Goal: Information Seeking & Learning: Check status

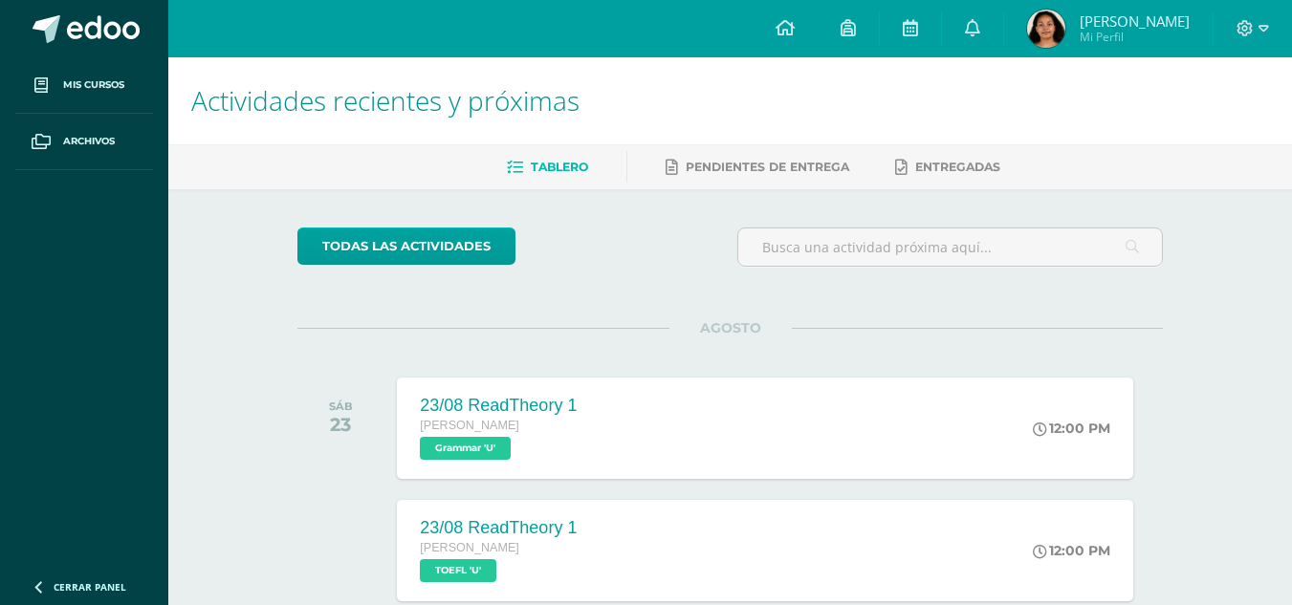
click at [1134, 33] on span "[PERSON_NAME] Mi Perfil" at bounding box center [1108, 29] width 170 height 38
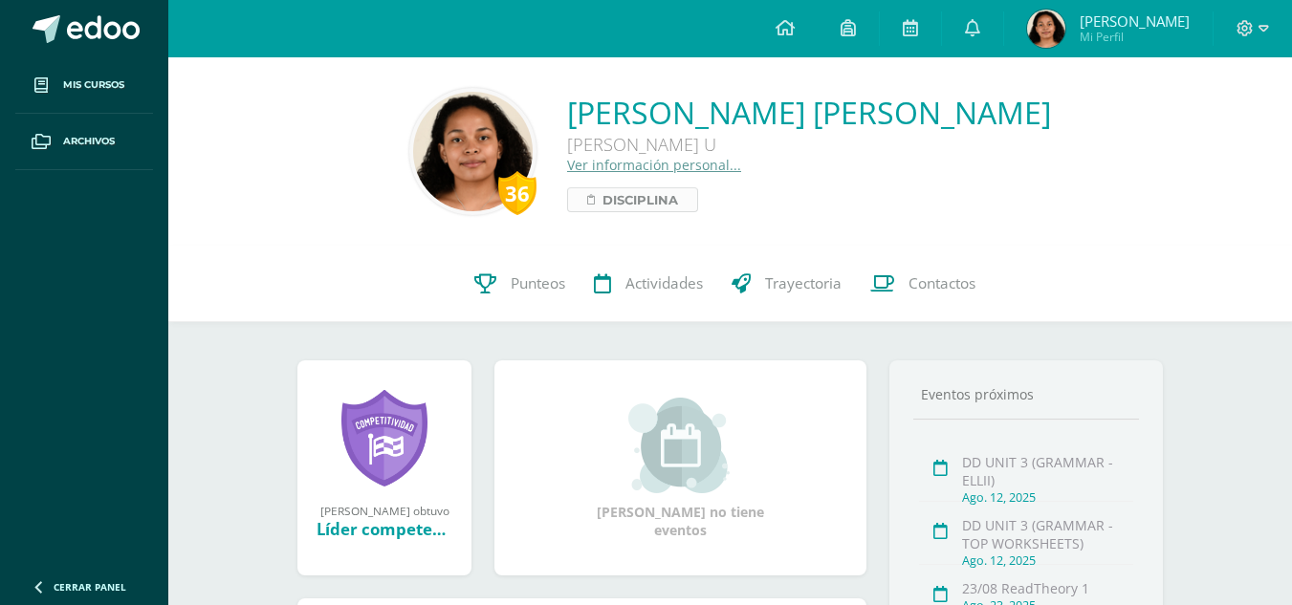
click at [678, 200] on span "Disciplina" at bounding box center [640, 199] width 76 height 23
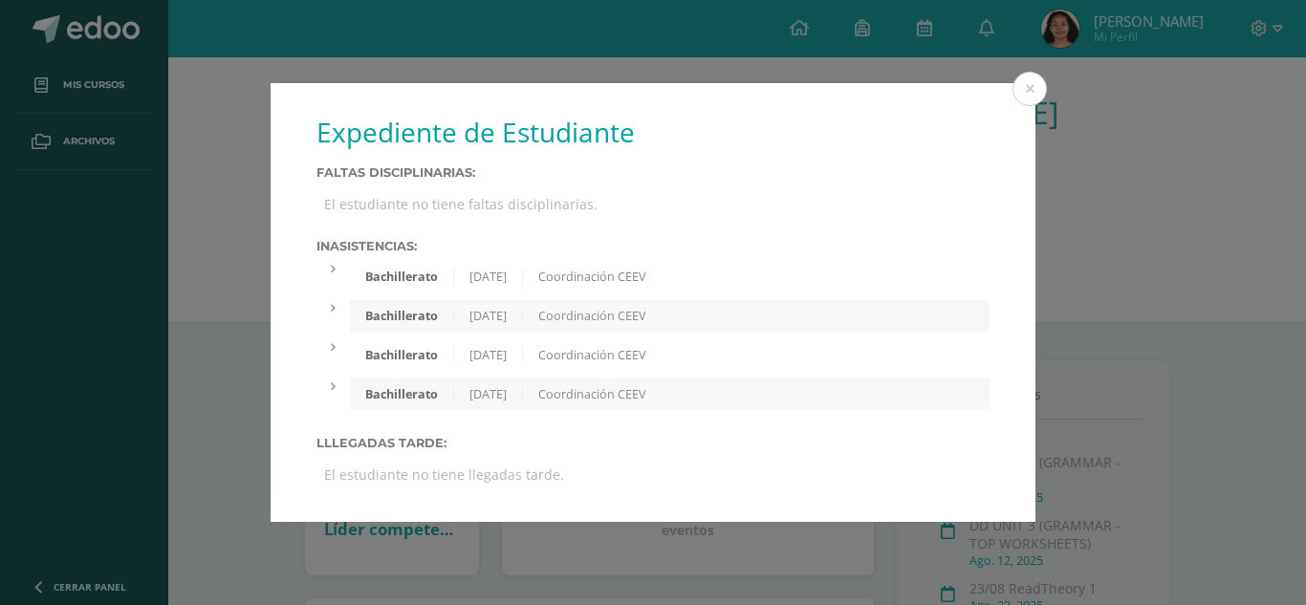
click at [468, 192] on div "El estudiante no tiene faltas disciplinarias." at bounding box center [653, 203] width 673 height 33
click at [333, 274] on div at bounding box center [333, 269] width 33 height 16
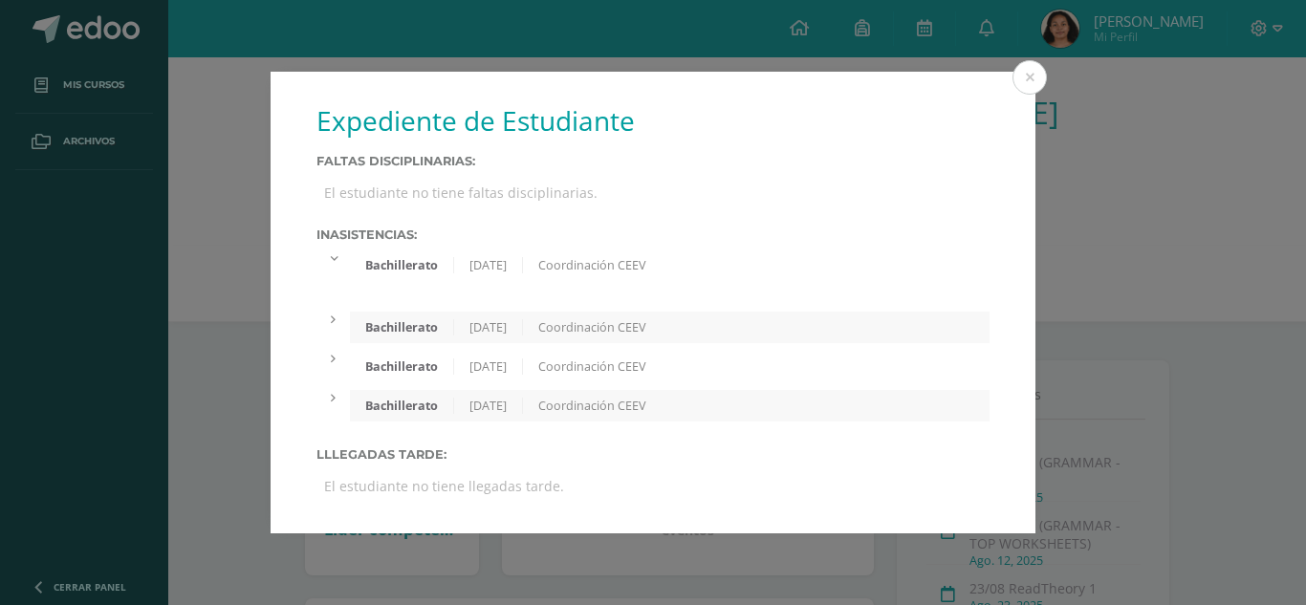
click at [333, 274] on div "Bachillerato [DATE] Coordinación CEEV" at bounding box center [653, 277] width 673 height 55
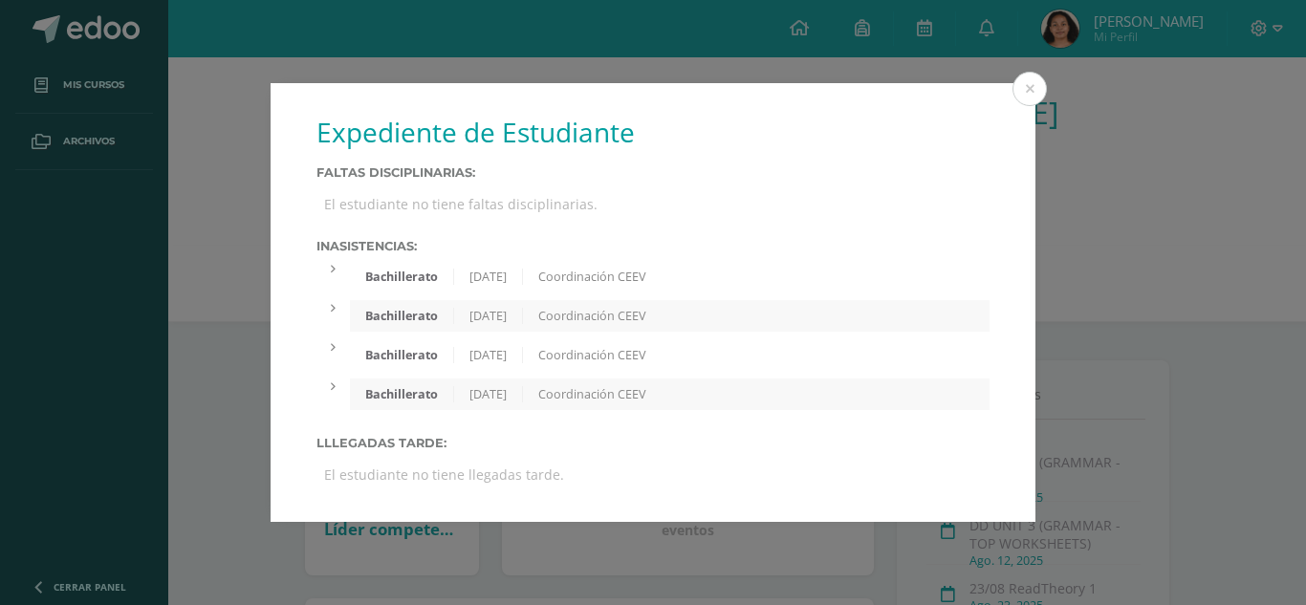
click at [523, 282] on div "[DATE]" at bounding box center [488, 277] width 69 height 16
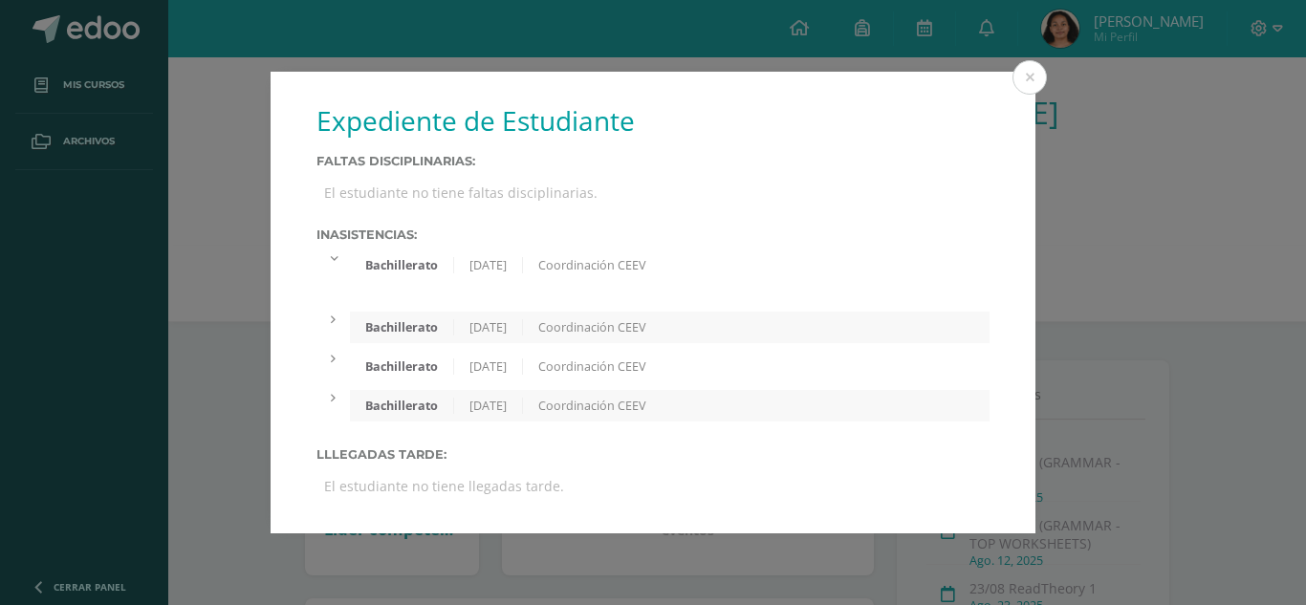
click at [540, 282] on div "Bachillerato [DATE] Coordinación CEEV" at bounding box center [670, 277] width 640 height 55
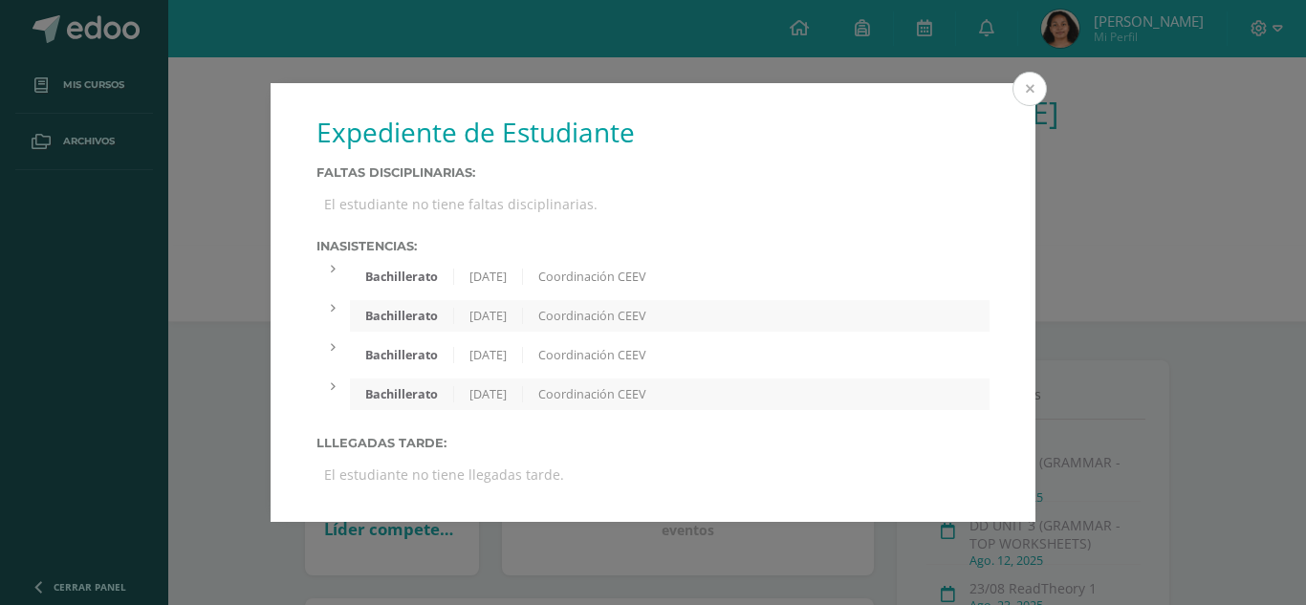
click at [1029, 83] on button at bounding box center [1030, 89] width 34 height 34
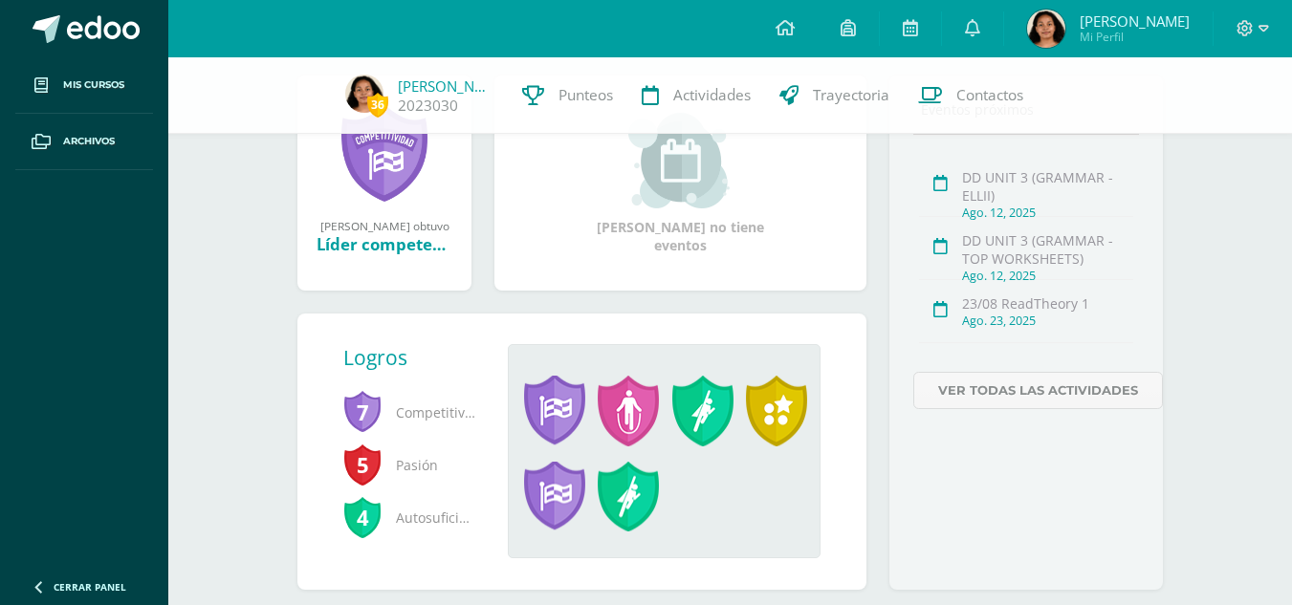
scroll to position [276, 0]
click at [576, 427] on span at bounding box center [554, 412] width 61 height 71
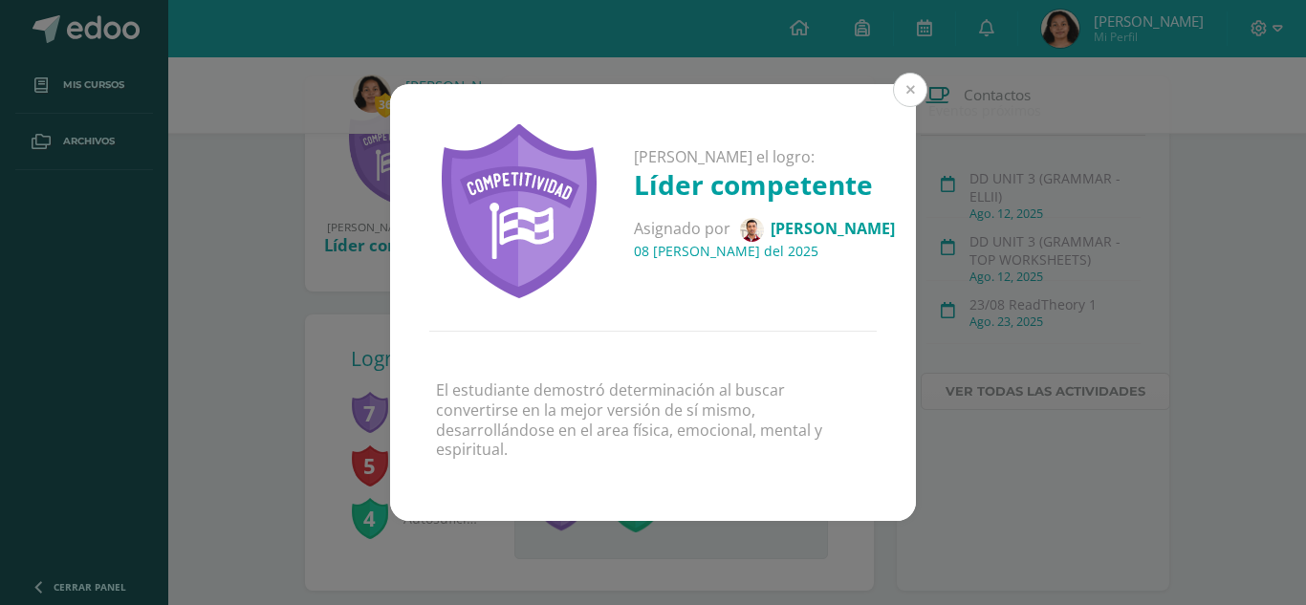
click at [909, 93] on button at bounding box center [910, 90] width 34 height 34
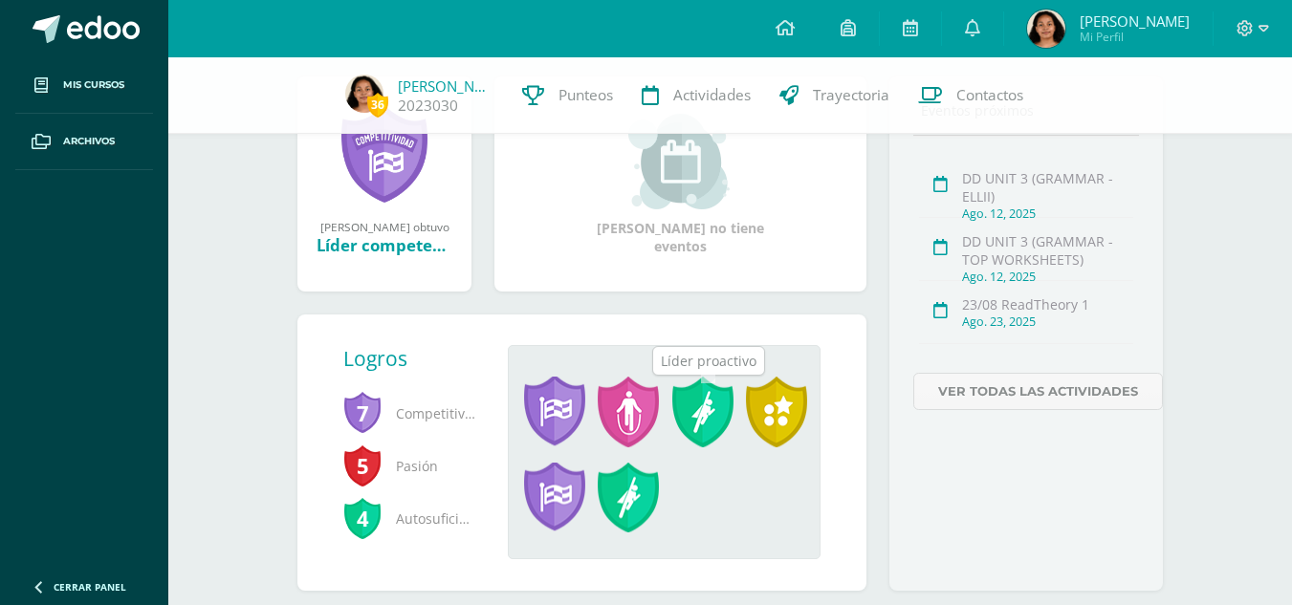
click at [694, 399] on span at bounding box center [702, 412] width 61 height 71
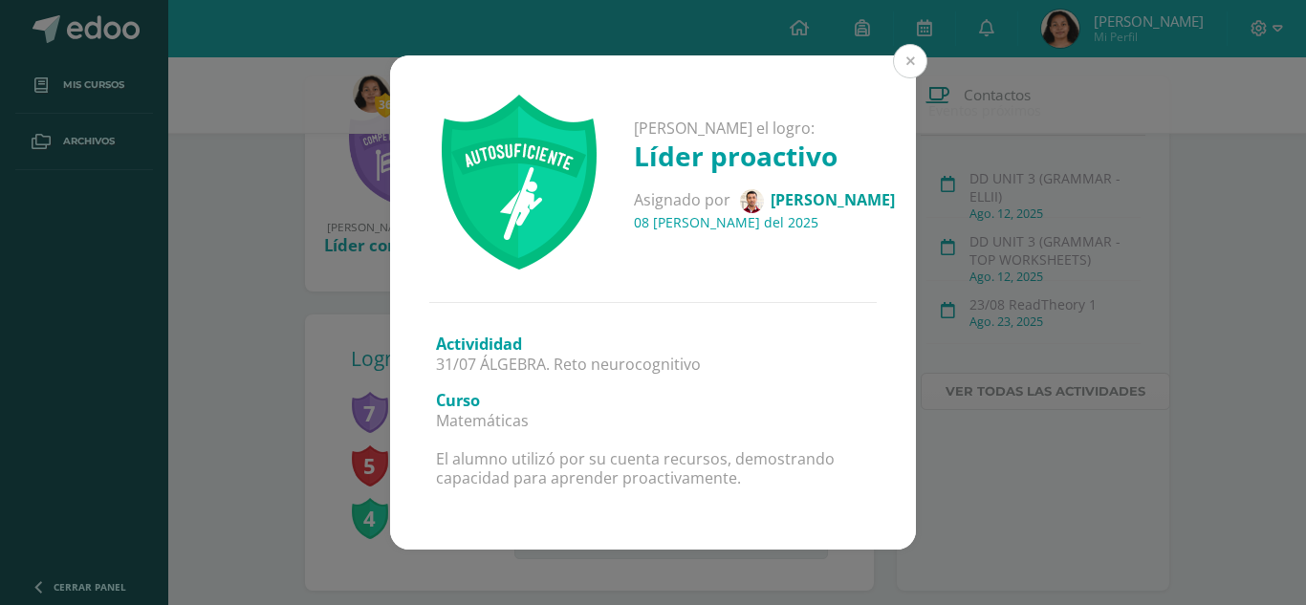
click at [911, 52] on button at bounding box center [910, 61] width 34 height 34
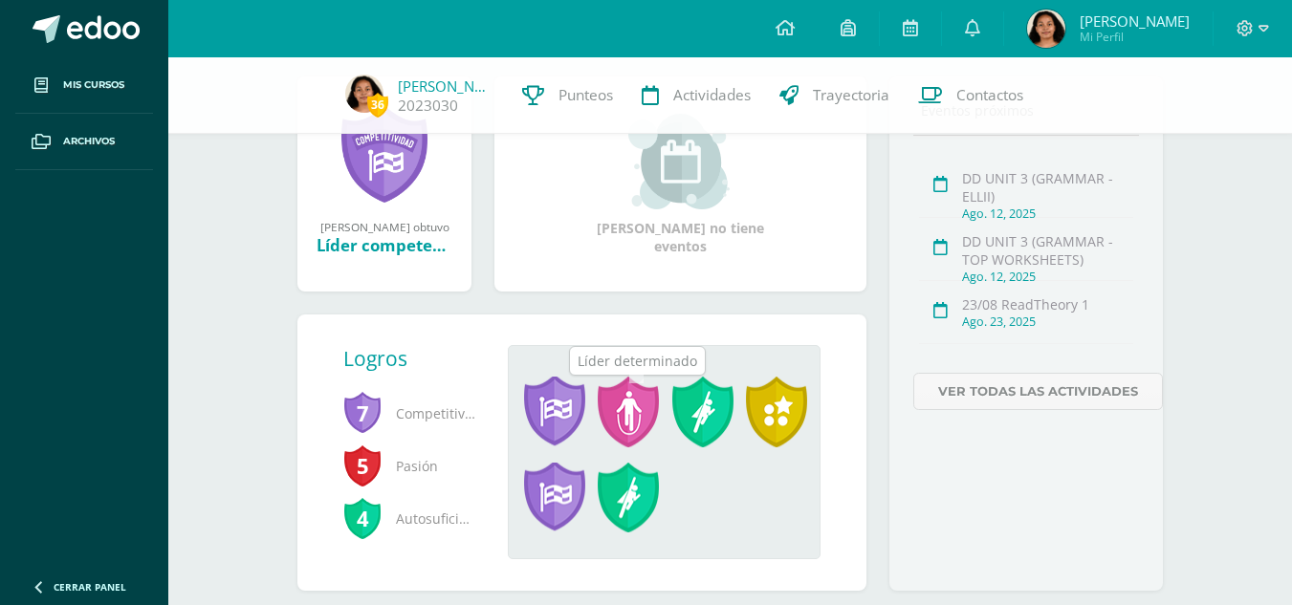
click at [639, 411] on span at bounding box center [628, 412] width 61 height 71
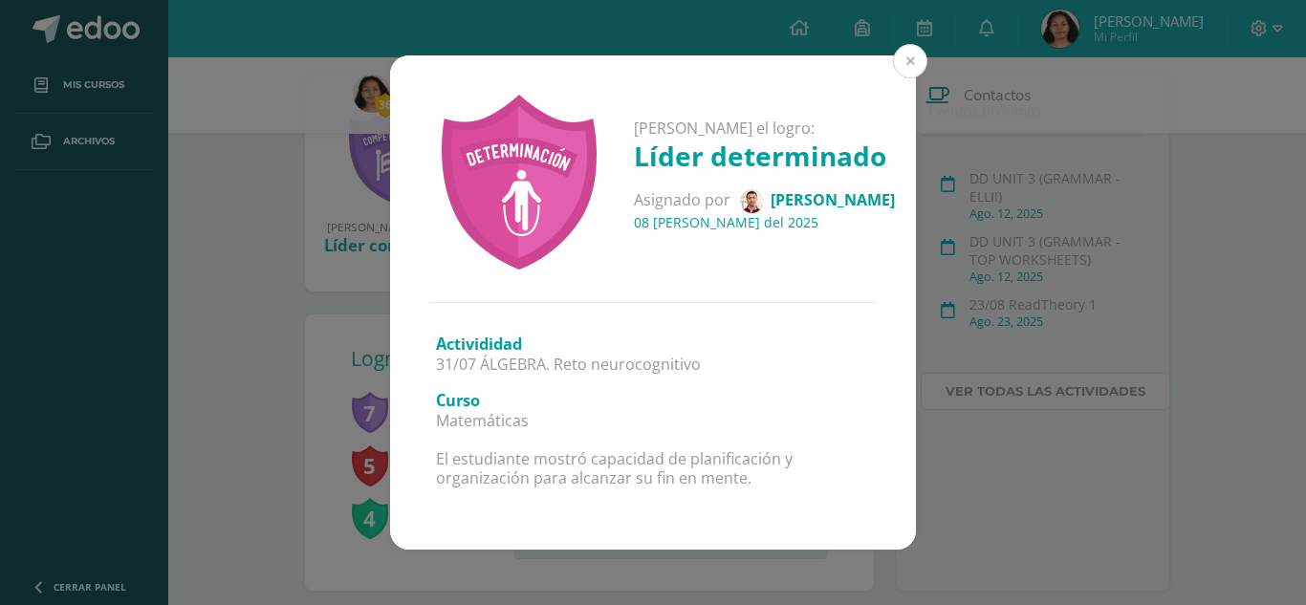
click at [907, 55] on button at bounding box center [910, 61] width 34 height 34
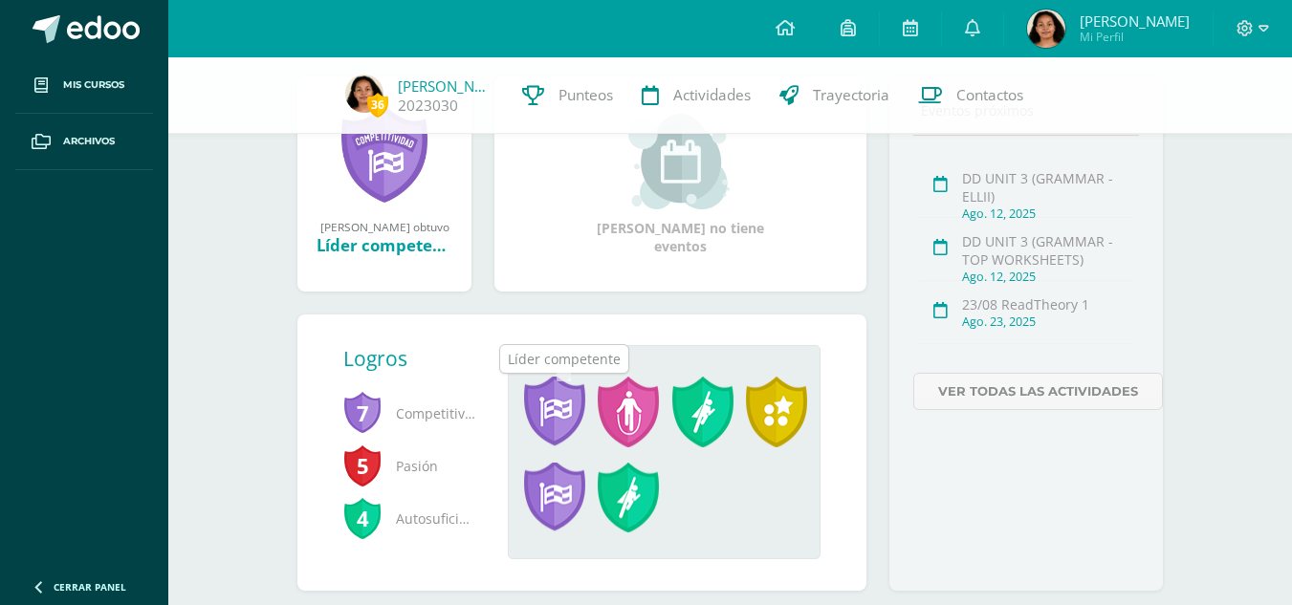
click at [582, 428] on span at bounding box center [554, 412] width 61 height 71
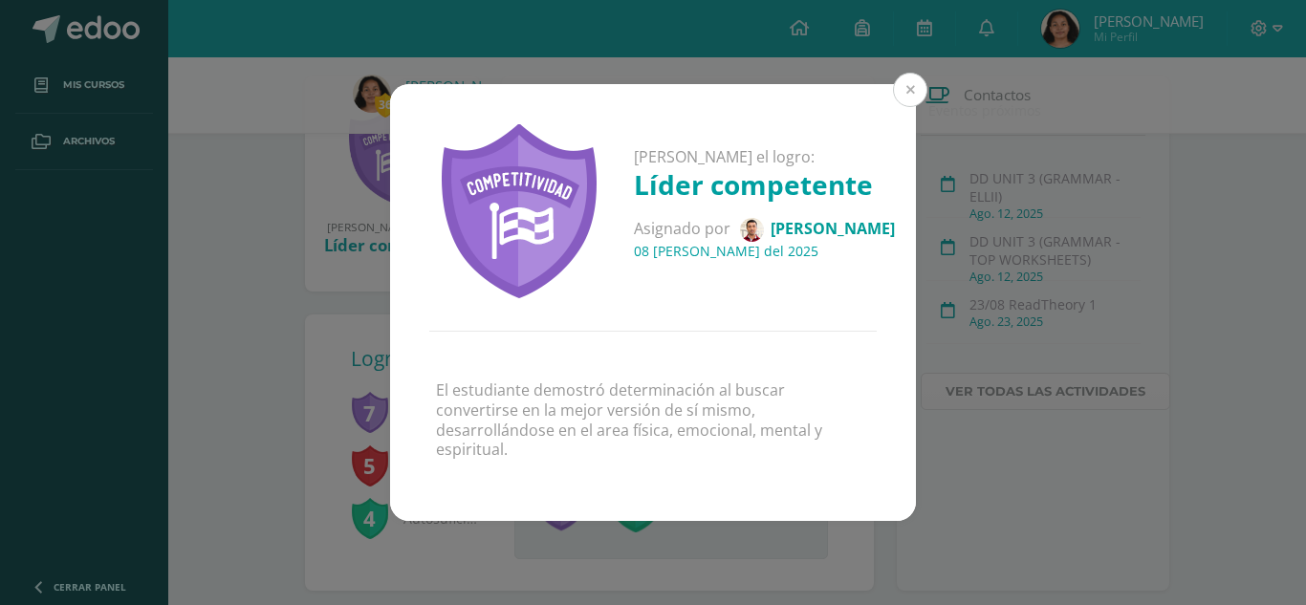
click at [914, 80] on button at bounding box center [910, 90] width 34 height 34
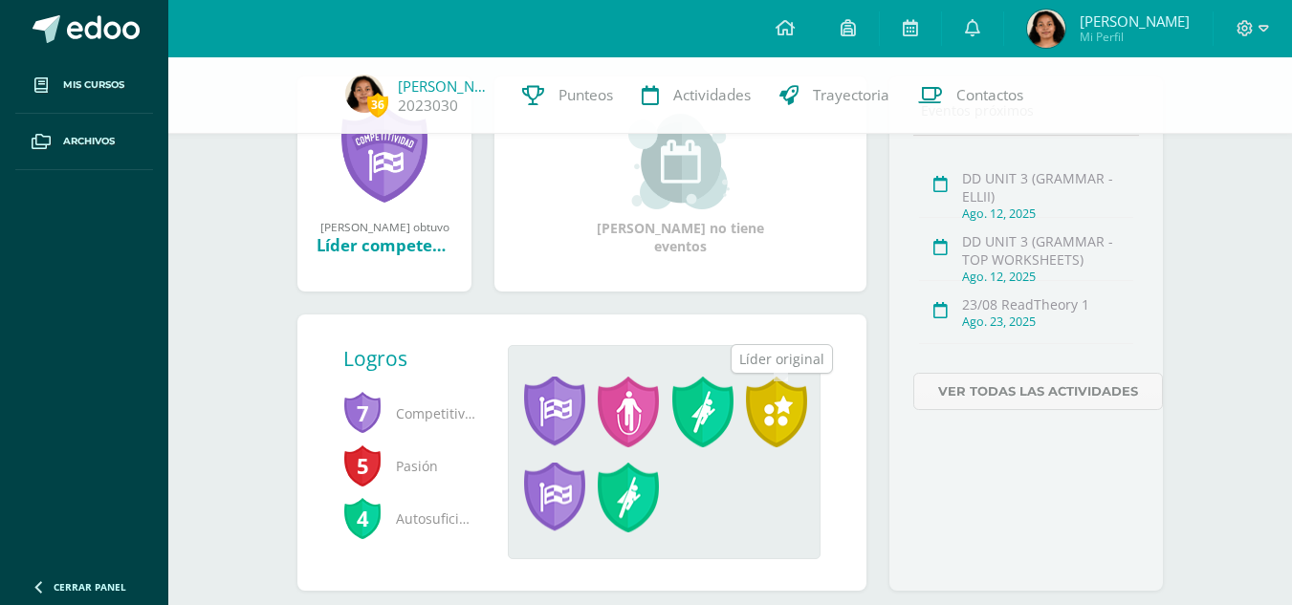
click at [788, 421] on span at bounding box center [776, 412] width 61 height 71
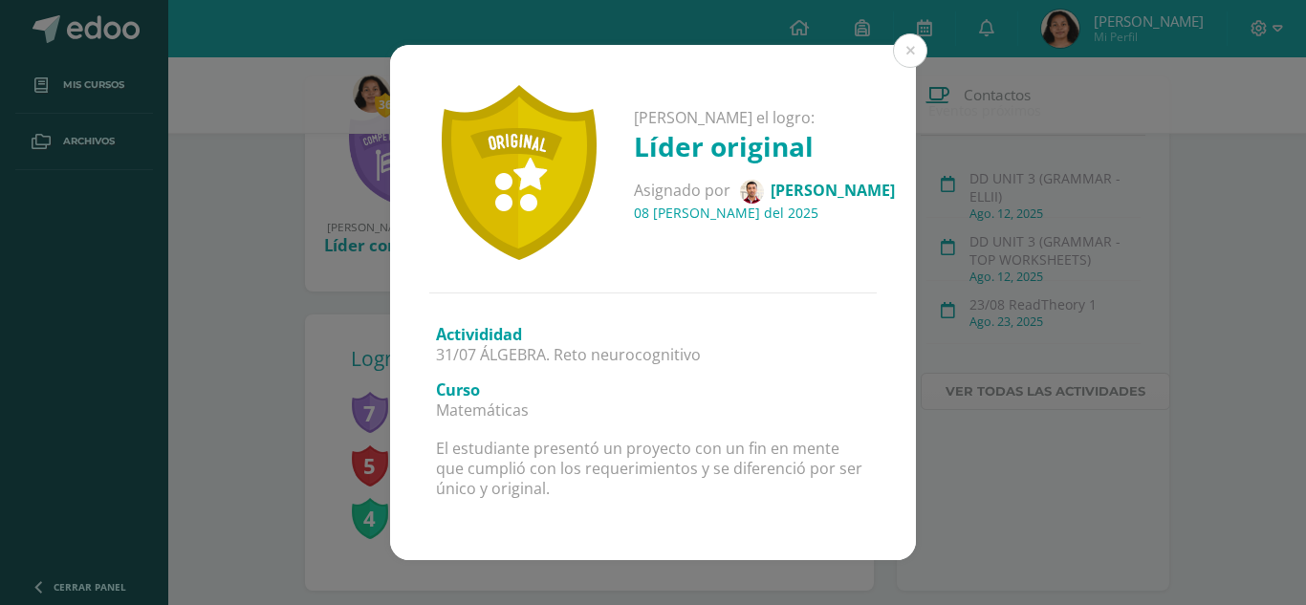
click at [978, 515] on div "[PERSON_NAME] el logro: Líder original Asignado por [PERSON_NAME] 08 [PERSON_NA…" at bounding box center [653, 302] width 1291 height 515
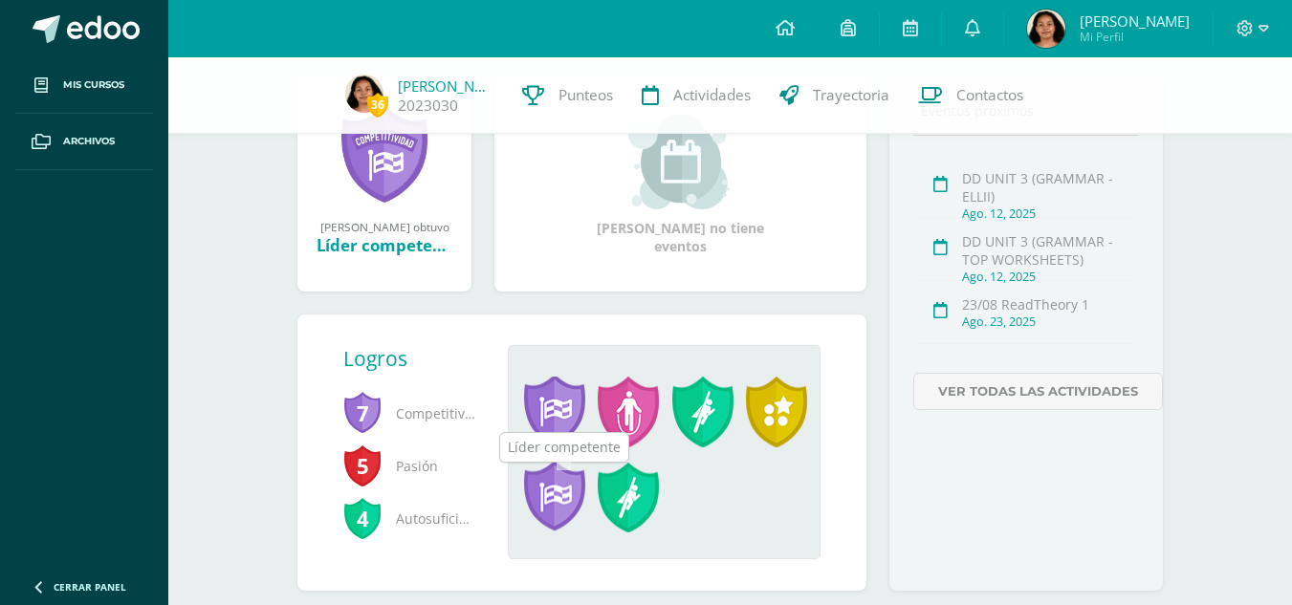
click at [585, 508] on span at bounding box center [554, 498] width 61 height 71
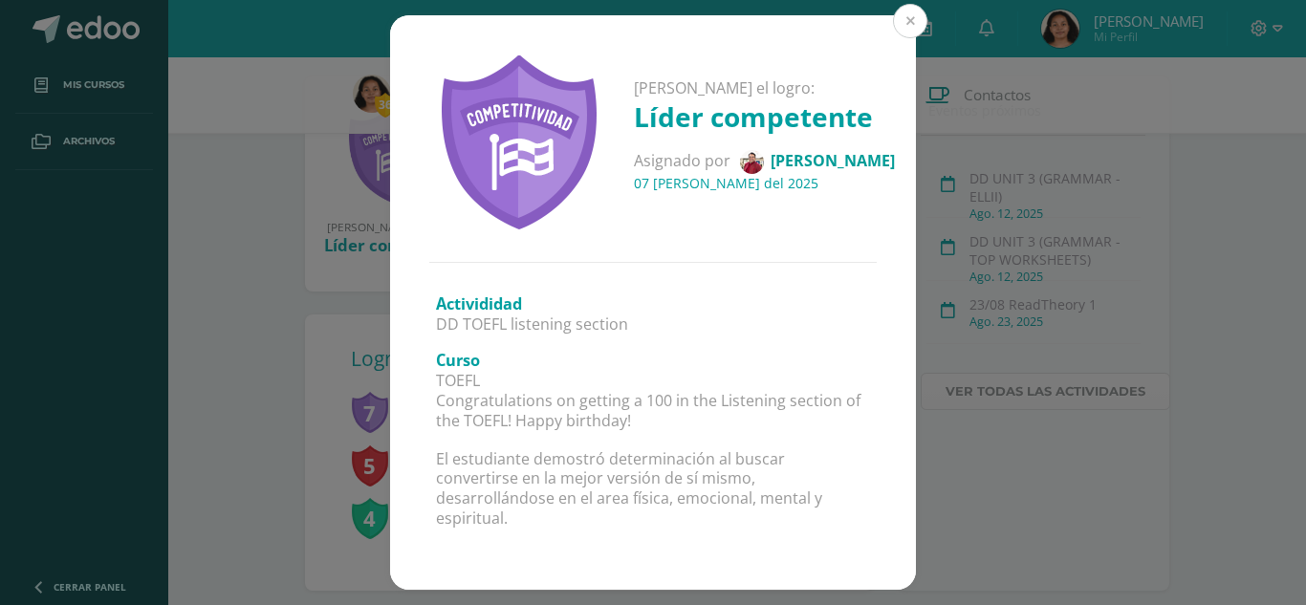
click at [906, 14] on button at bounding box center [910, 21] width 34 height 34
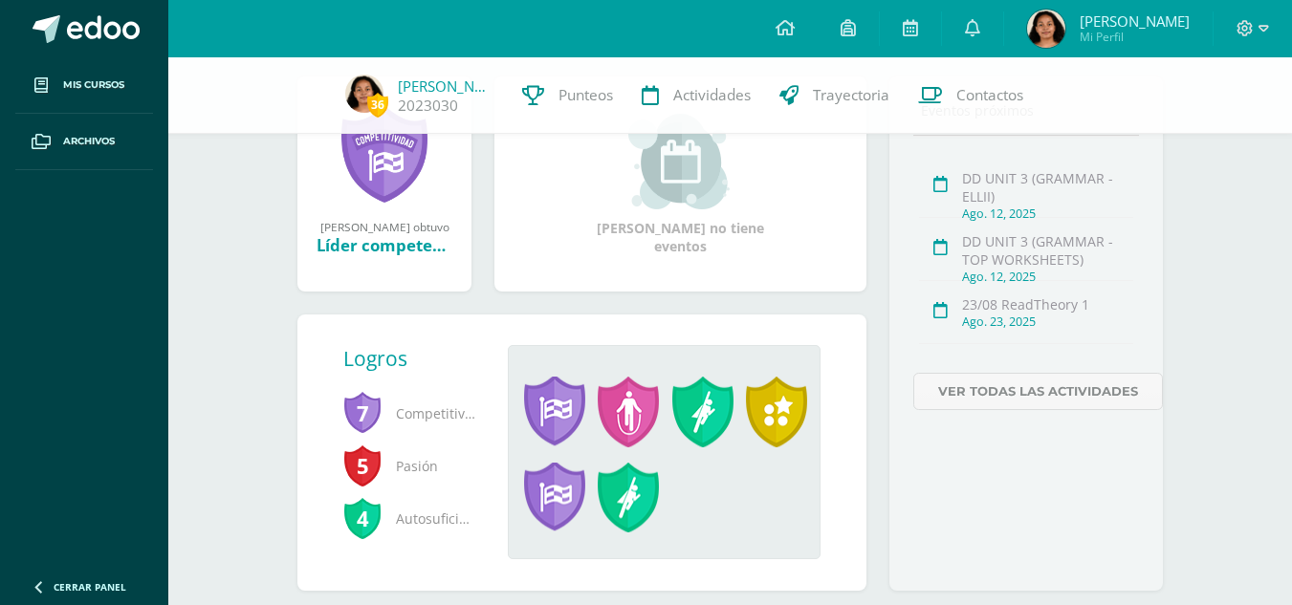
click at [382, 468] on span "5" at bounding box center [362, 466] width 38 height 44
click at [631, 501] on span at bounding box center [628, 498] width 61 height 71
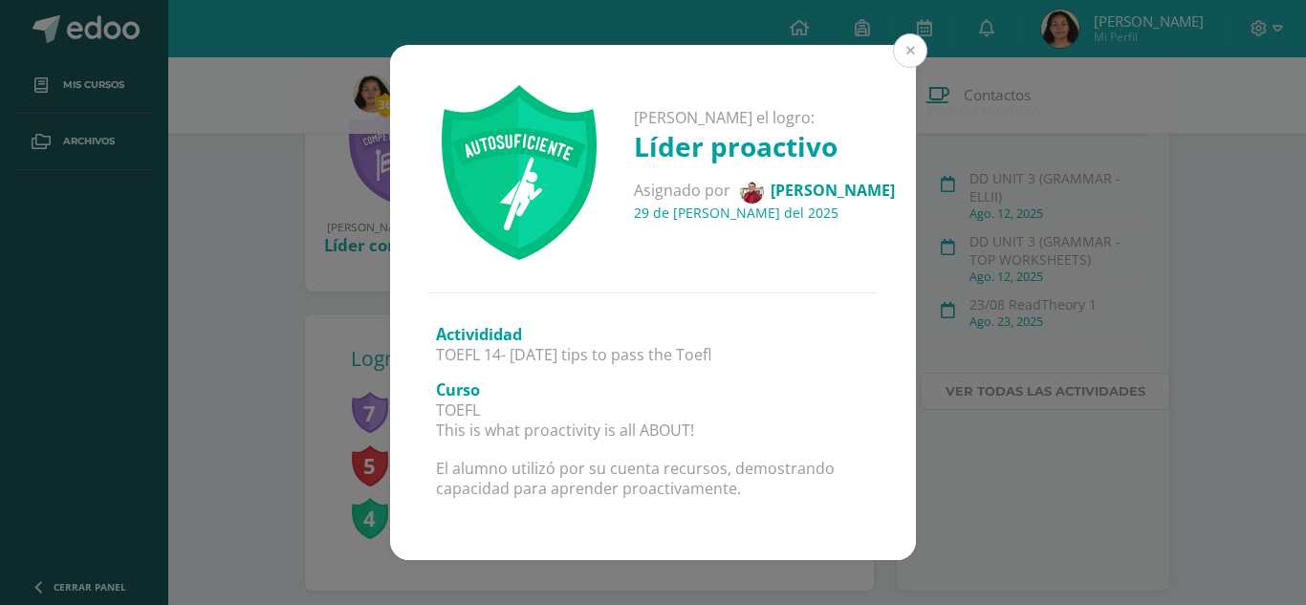
click at [915, 44] on button at bounding box center [910, 50] width 34 height 34
